Goal: Navigation & Orientation: Find specific page/section

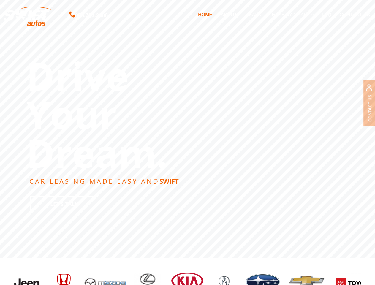
click at [291, 15] on link "LEASE BY MAKE" at bounding box center [291, 14] width 53 height 12
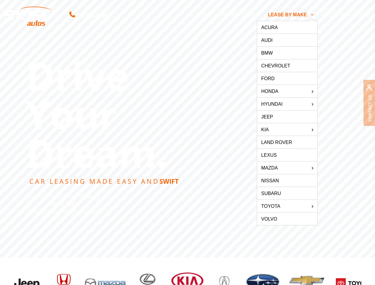
click at [0, 27] on div "855.793.2888 HOME ABOUT DEALS LEASE BY MAKE expand child menu Acura Audi BMW Ch…" at bounding box center [187, 14] width 375 height 29
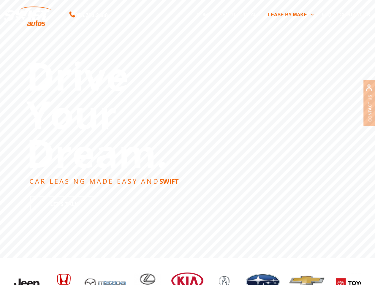
click at [188, 143] on rs-slide "Drive Your Dream. CAR LEASING MADE EASY AND [PERSON_NAME] Let's Talk" at bounding box center [187, 129] width 375 height 258
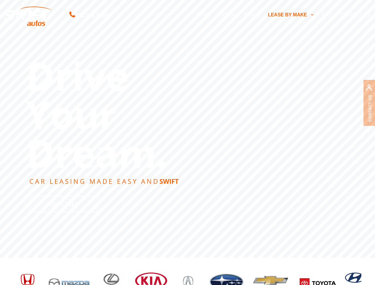
click at [187, 129] on rs-slide "Drive Your Dream. CAR LEASING MADE EASY AND [PERSON_NAME] Let's Talk" at bounding box center [187, 129] width 375 height 258
click at [188, 272] on div "prev next" at bounding box center [188, 284] width 348 height 53
